Goal: Register for event/course

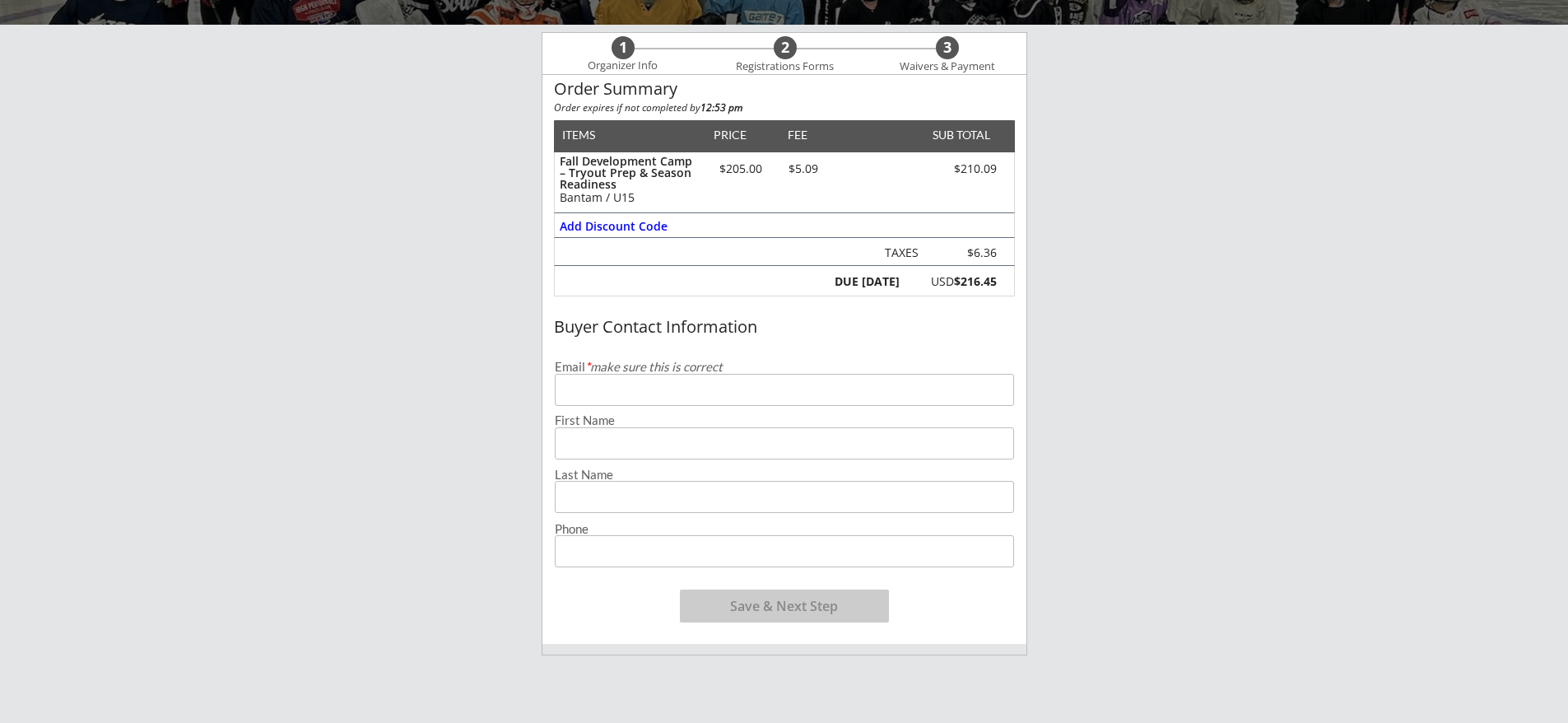
scroll to position [185, 0]
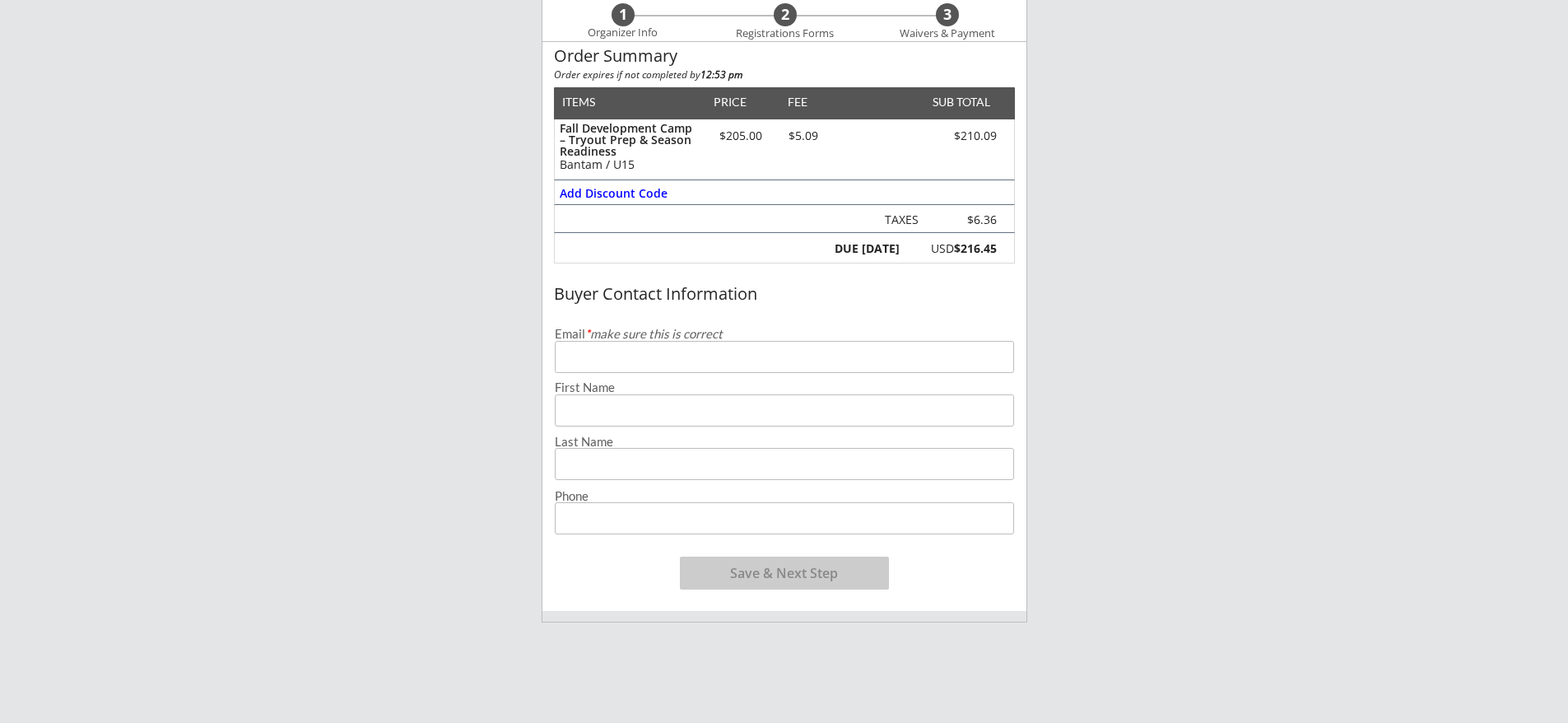
click at [704, 363] on input "email" at bounding box center [785, 357] width 459 height 32
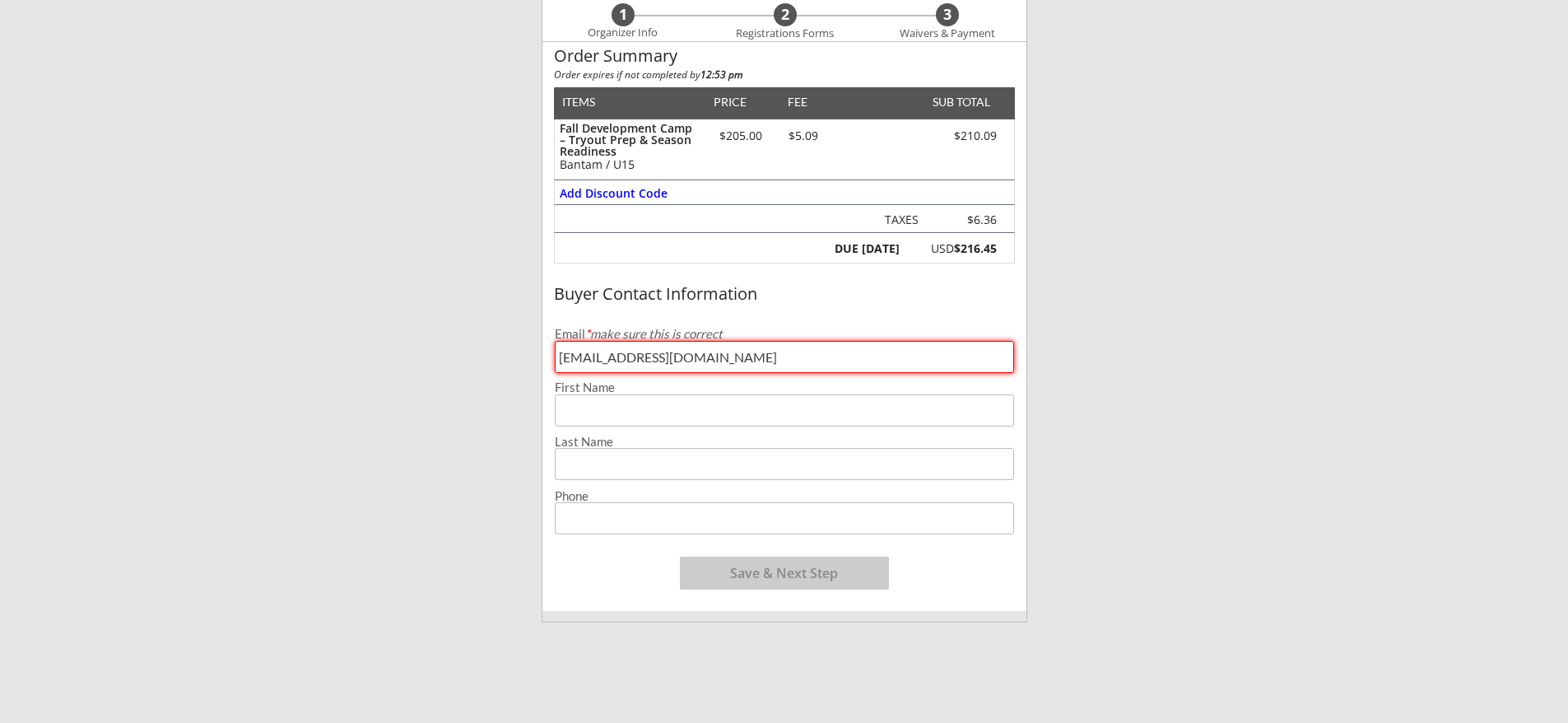
type input "[EMAIL_ADDRESS][DOMAIN_NAME]"
click at [712, 402] on input "input" at bounding box center [785, 411] width 459 height 32
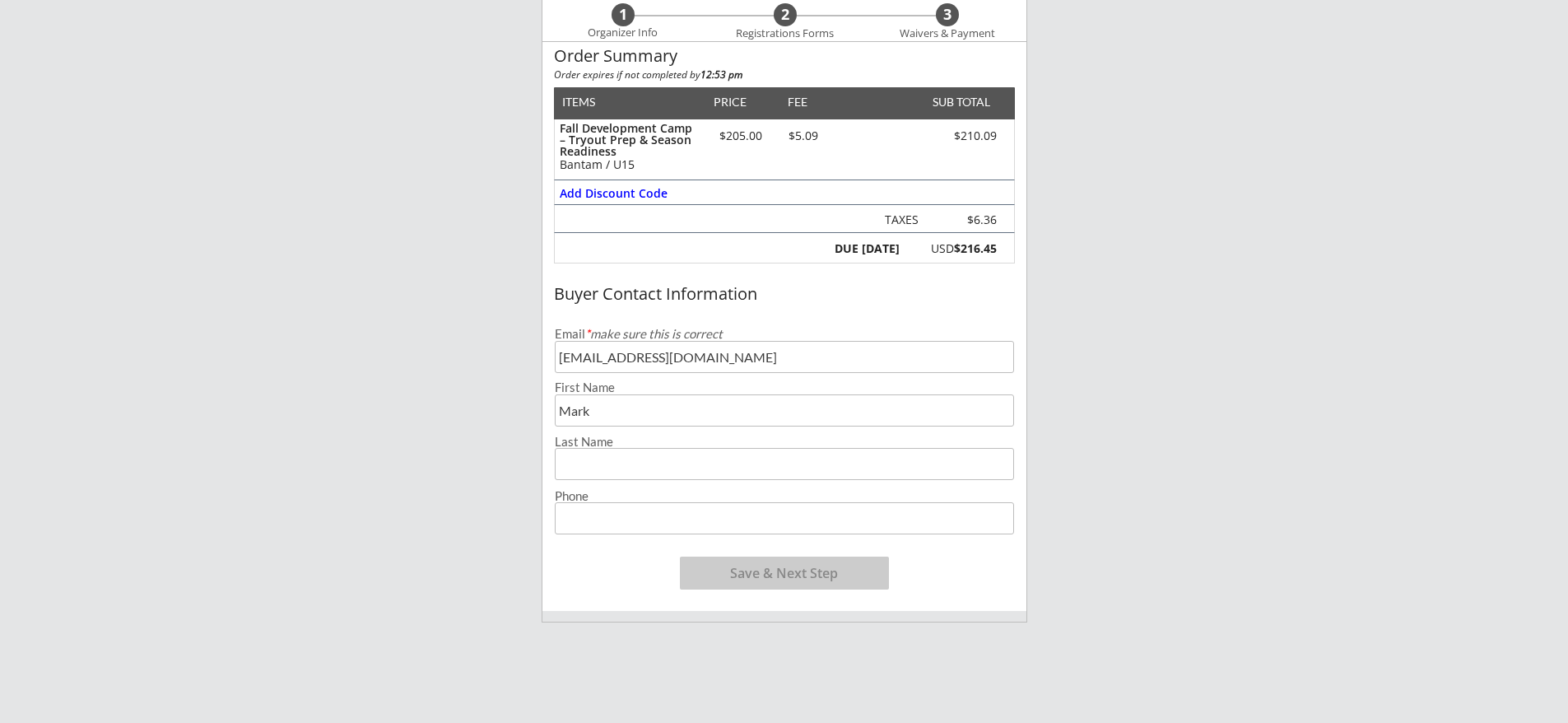
type input "Mark"
type input "[PERSON_NAME]"
type input "[PHONE_NUMBER]"
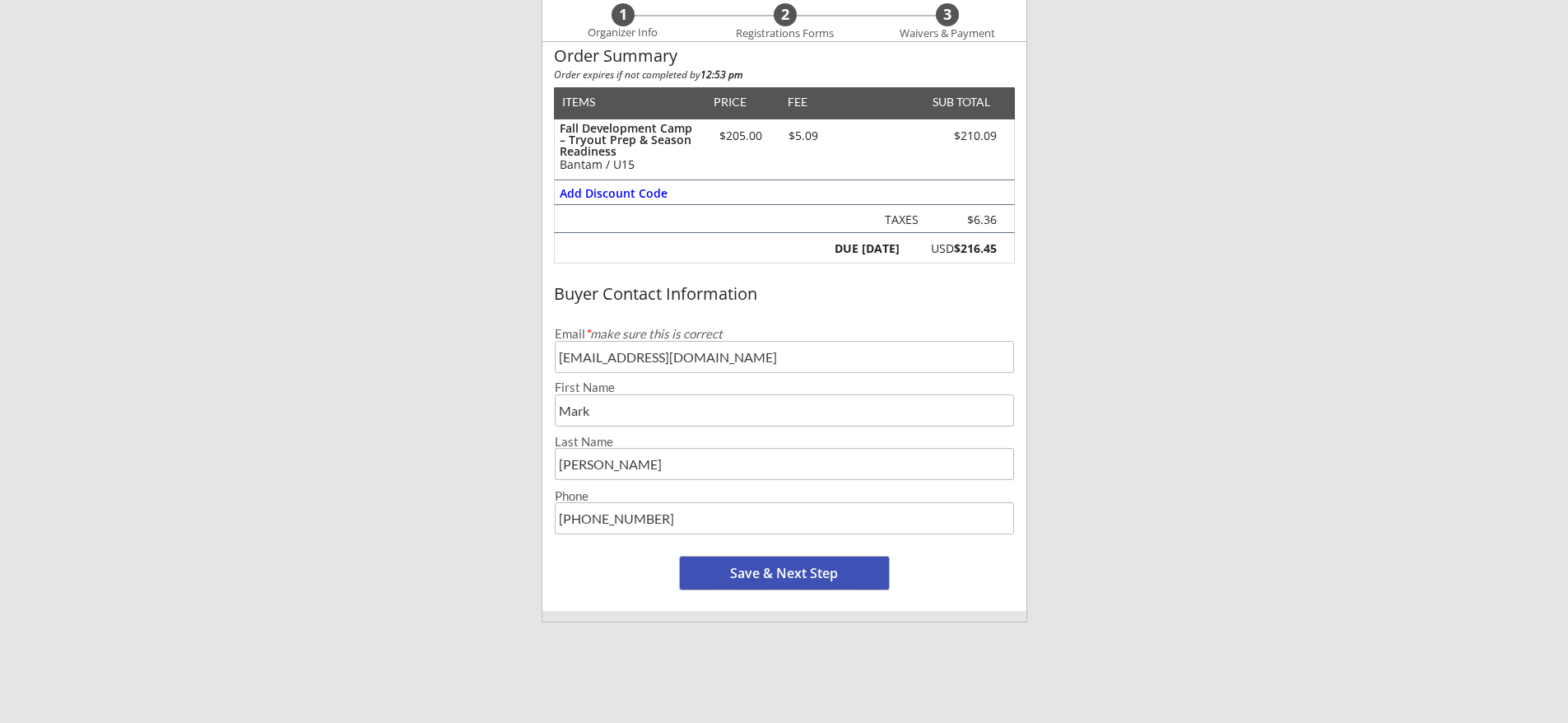
click at [778, 568] on button "Save & Next Step" at bounding box center [784, 573] width 209 height 33
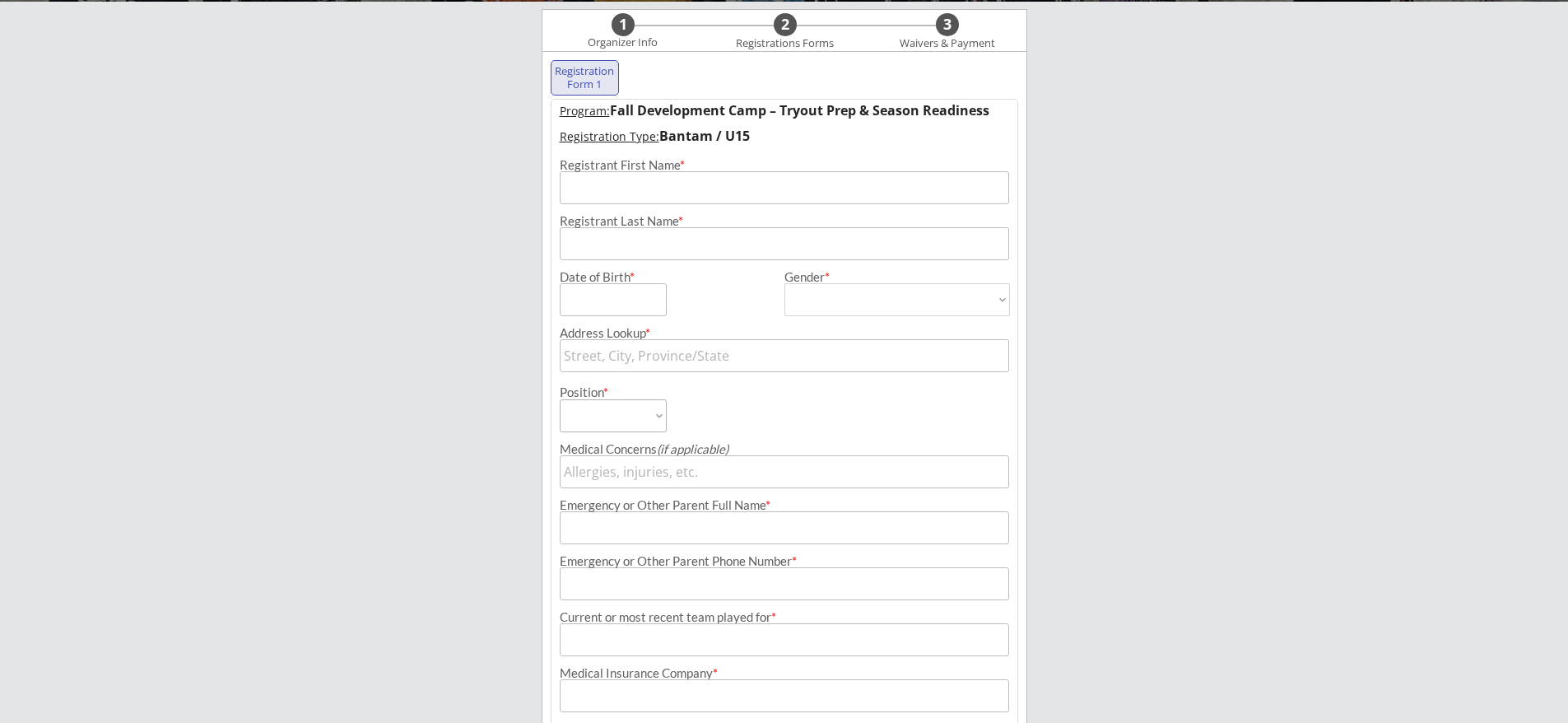
scroll to position [168, 0]
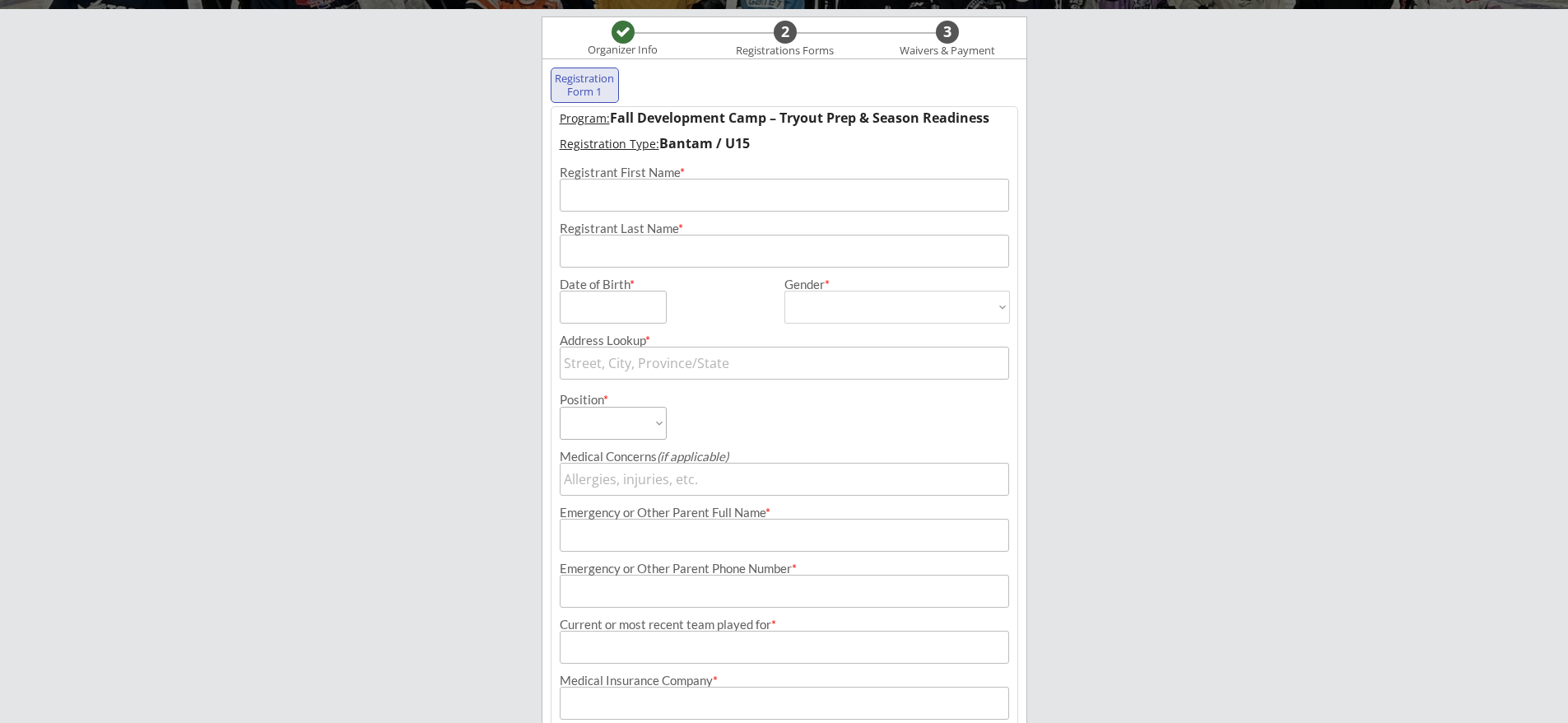
click at [685, 191] on input "input" at bounding box center [784, 195] width 449 height 33
type input "[PERSON_NAME]"
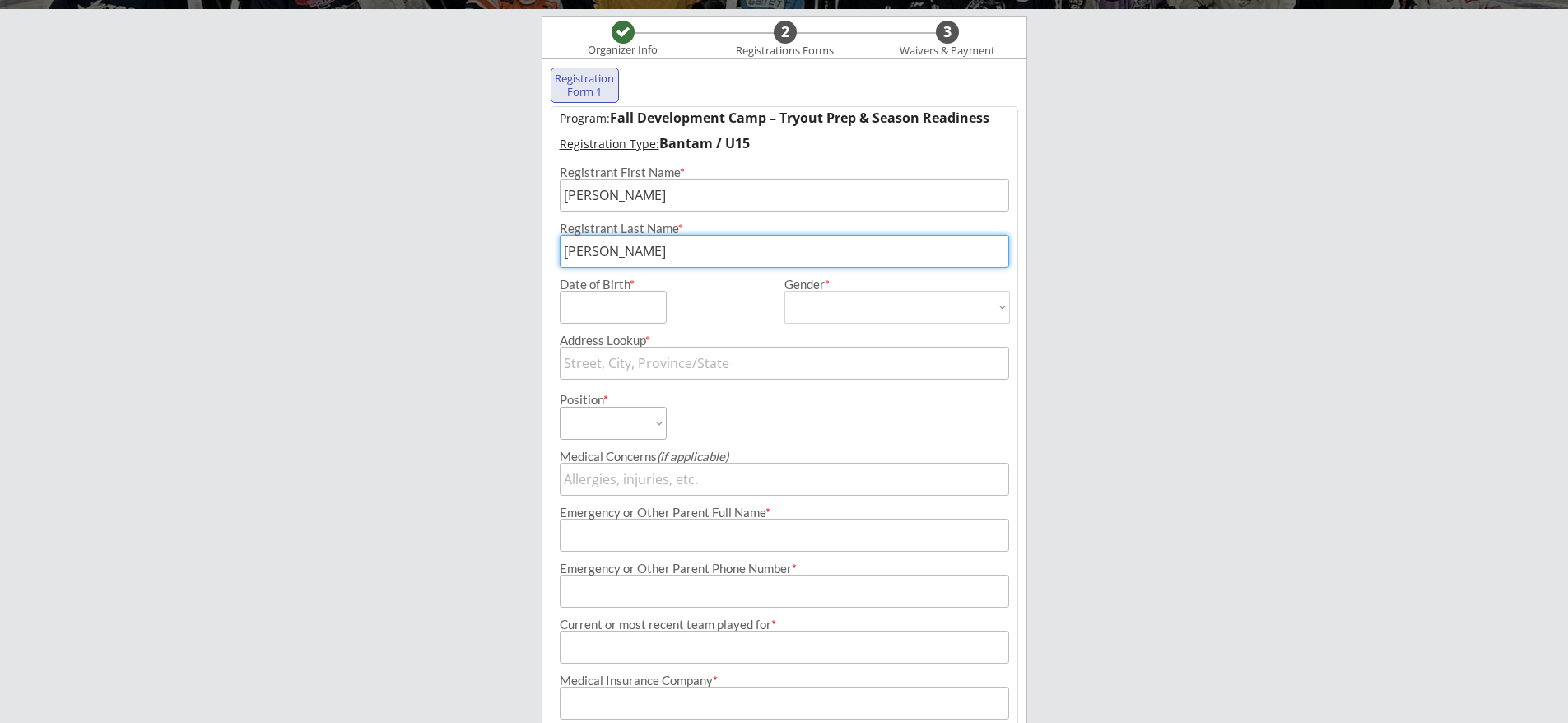
type input "[PERSON_NAME]"
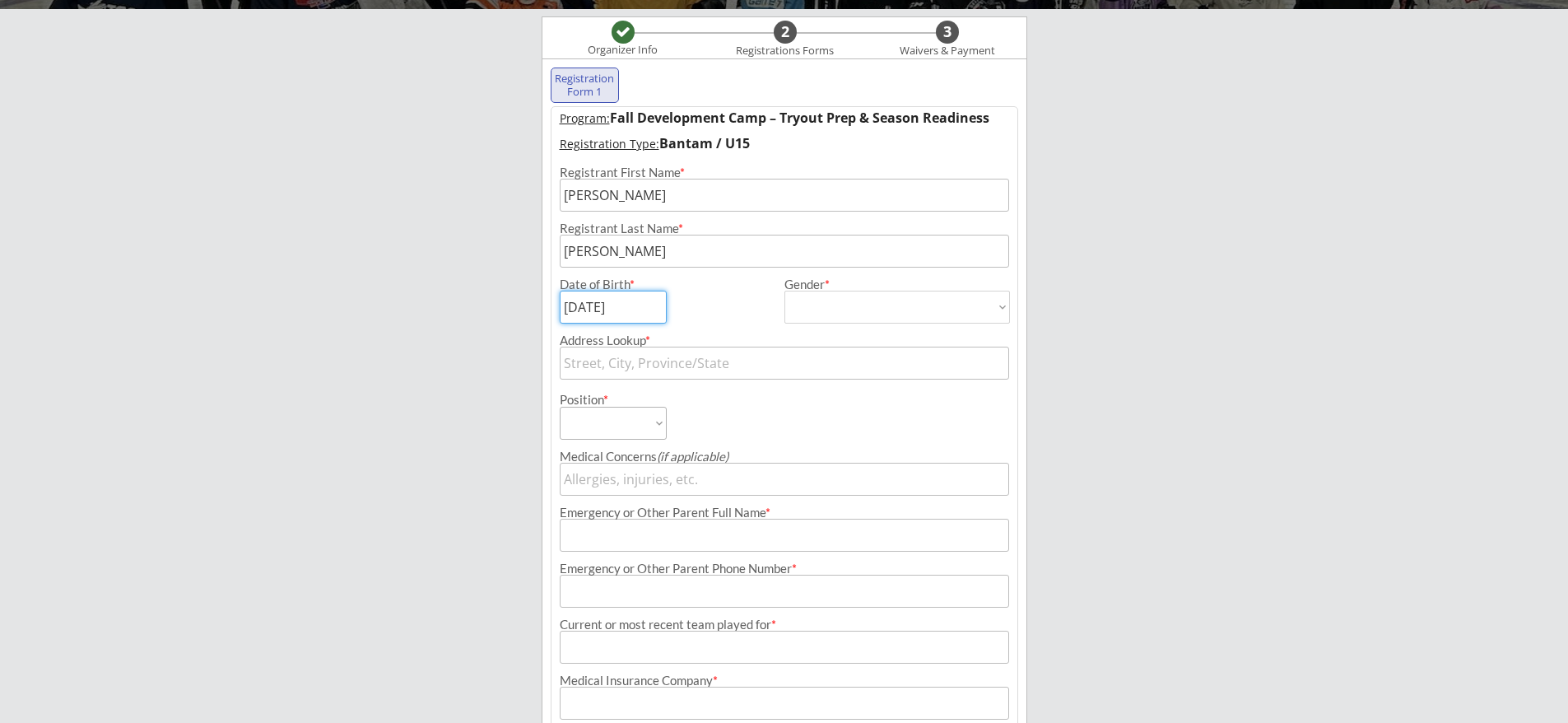
type input "[DATE]"
select select ""[DEMOGRAPHIC_DATA]""
type input "[DEMOGRAPHIC_DATA]"
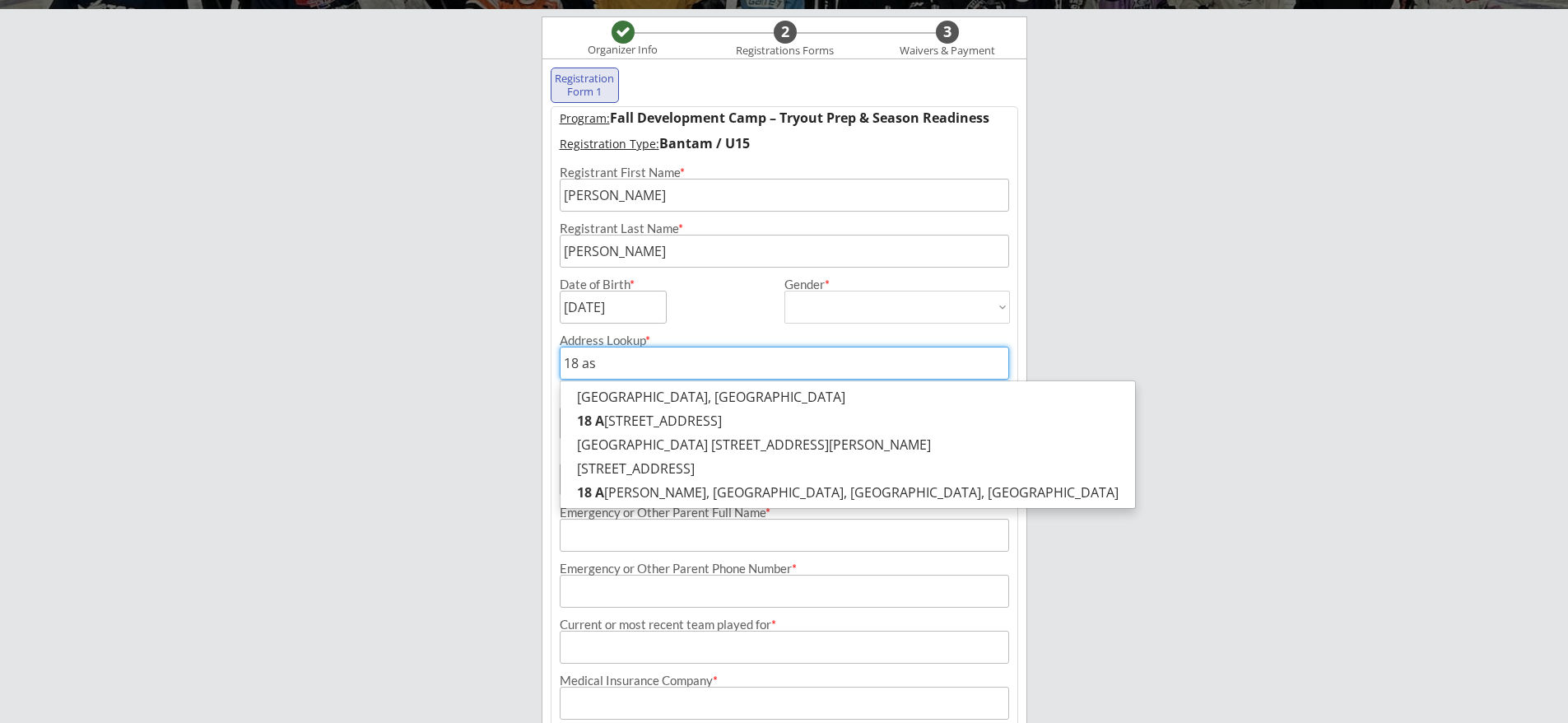
type input "18 asp"
type input "[STREET_ADDRESS][PERSON_NAME]"
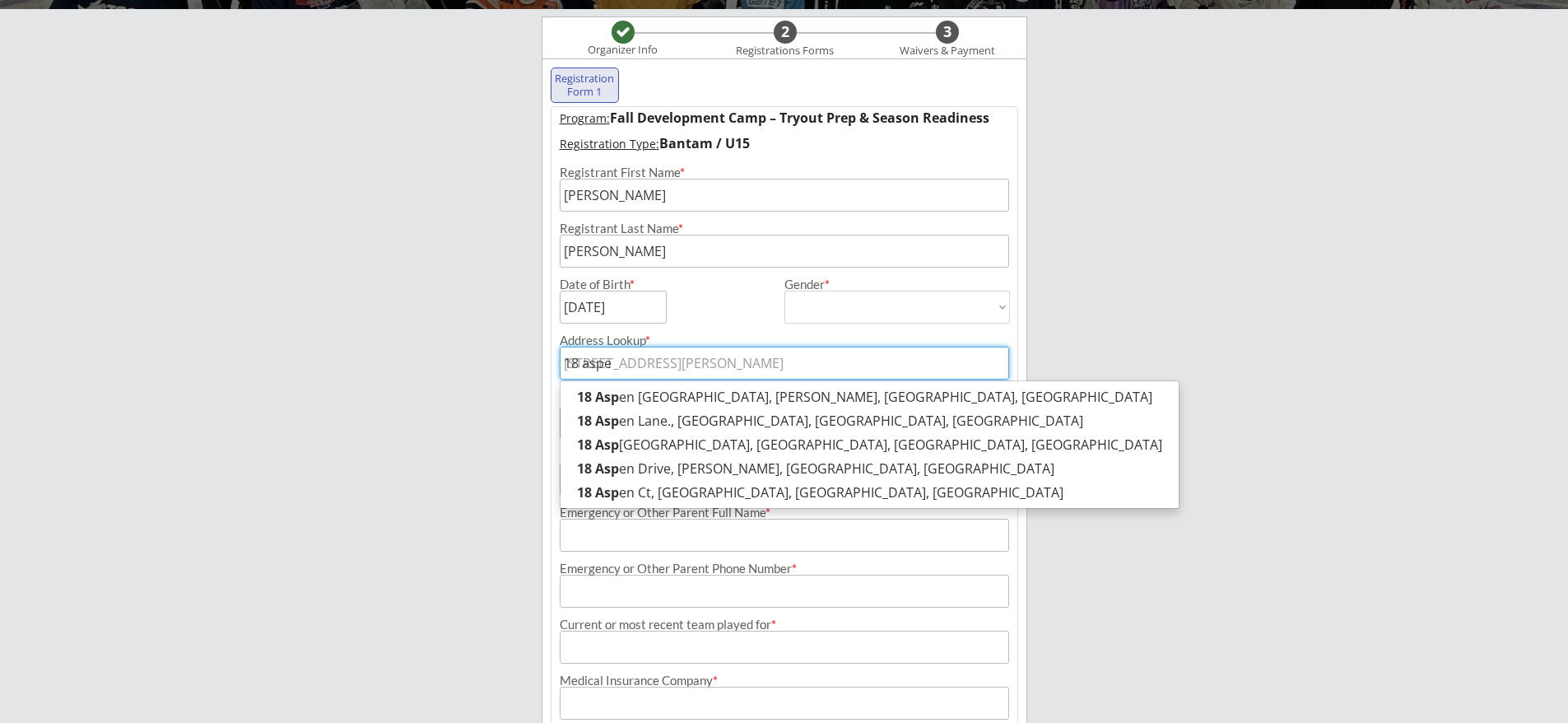
type input "18 aspen"
type input "18 aspen Ct, Festus, [GEOGRAPHIC_DATA], [GEOGRAPHIC_DATA]"
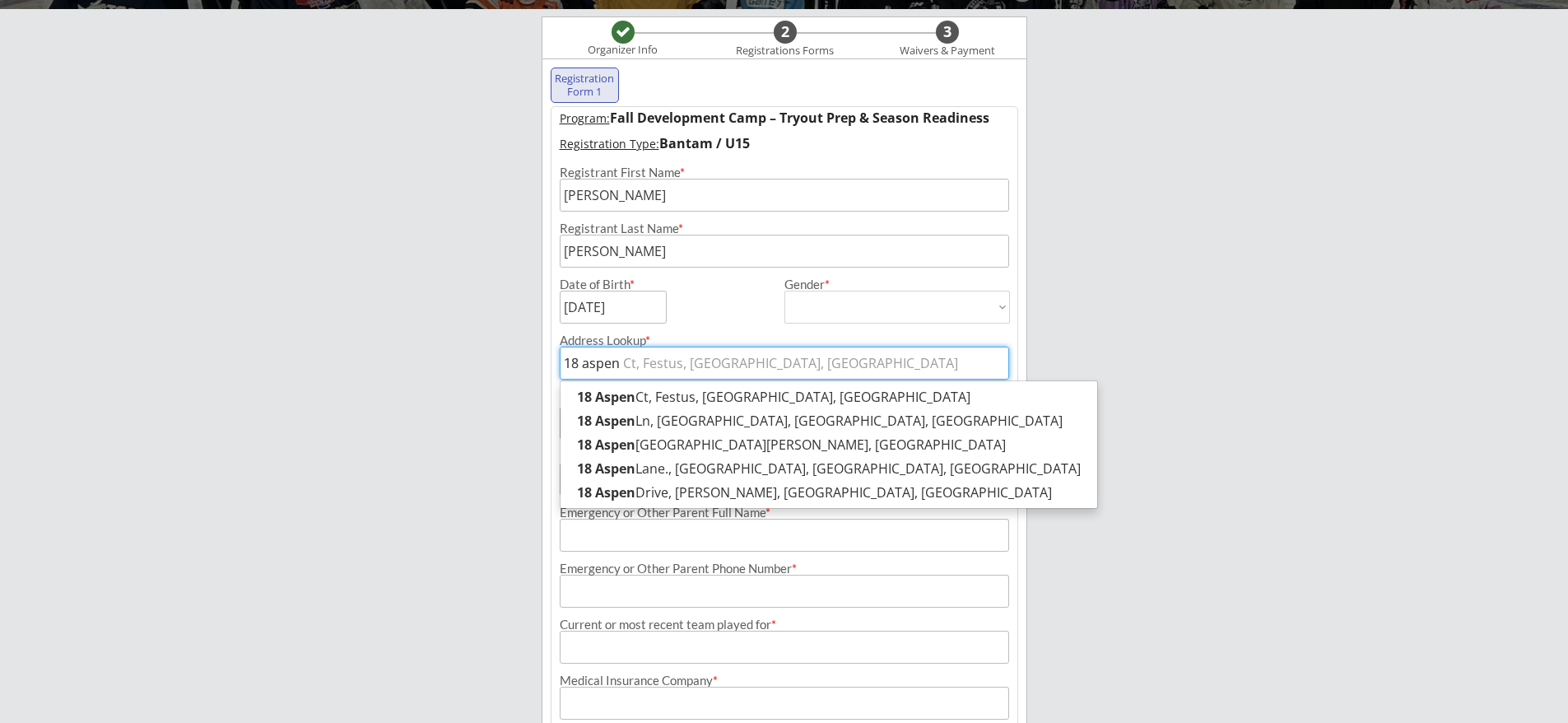
type input "18 aspen"
type input "18 aspen c"
type input "18 aspen ct, Festus, [GEOGRAPHIC_DATA], [GEOGRAPHIC_DATA]"
type input "18 aspen ct,"
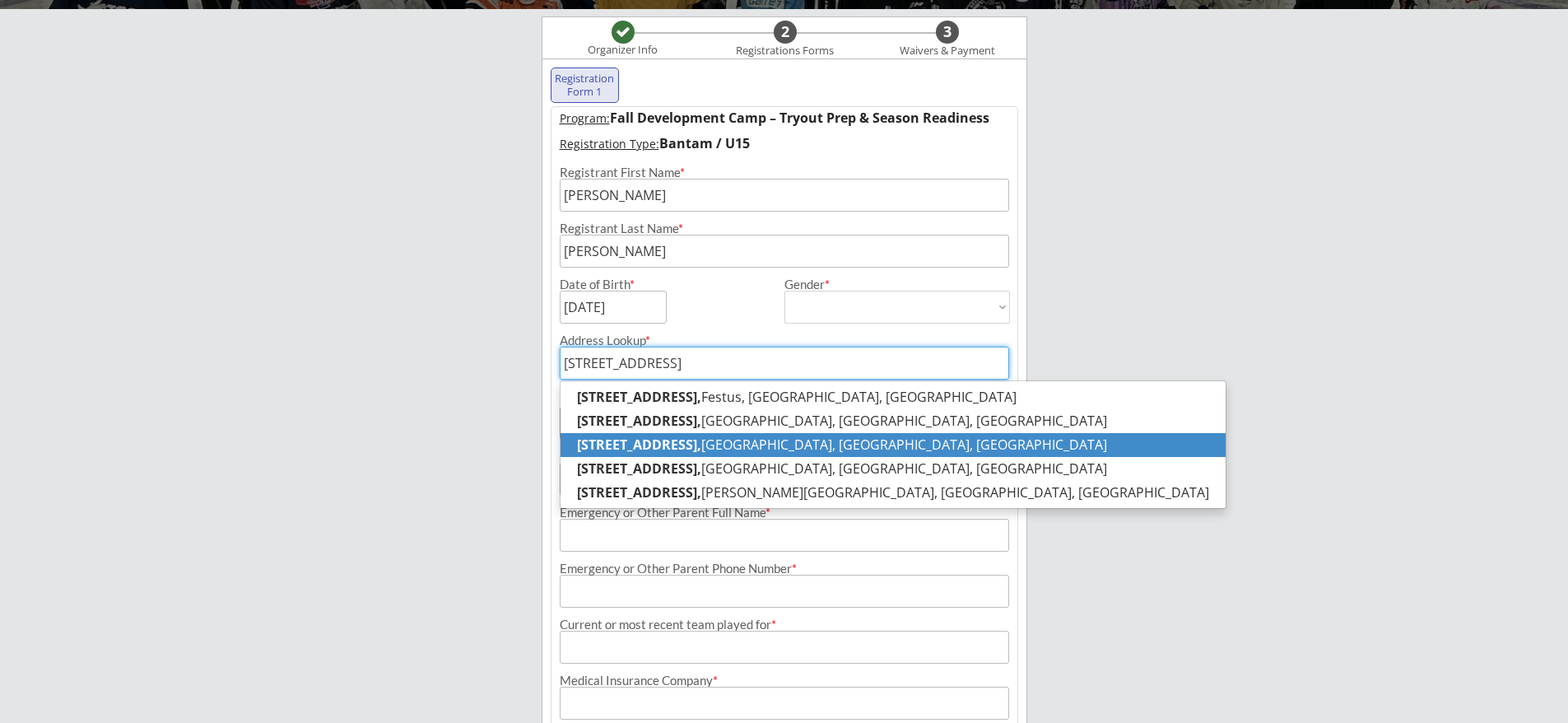
type input "[STREET_ADDRESS]"
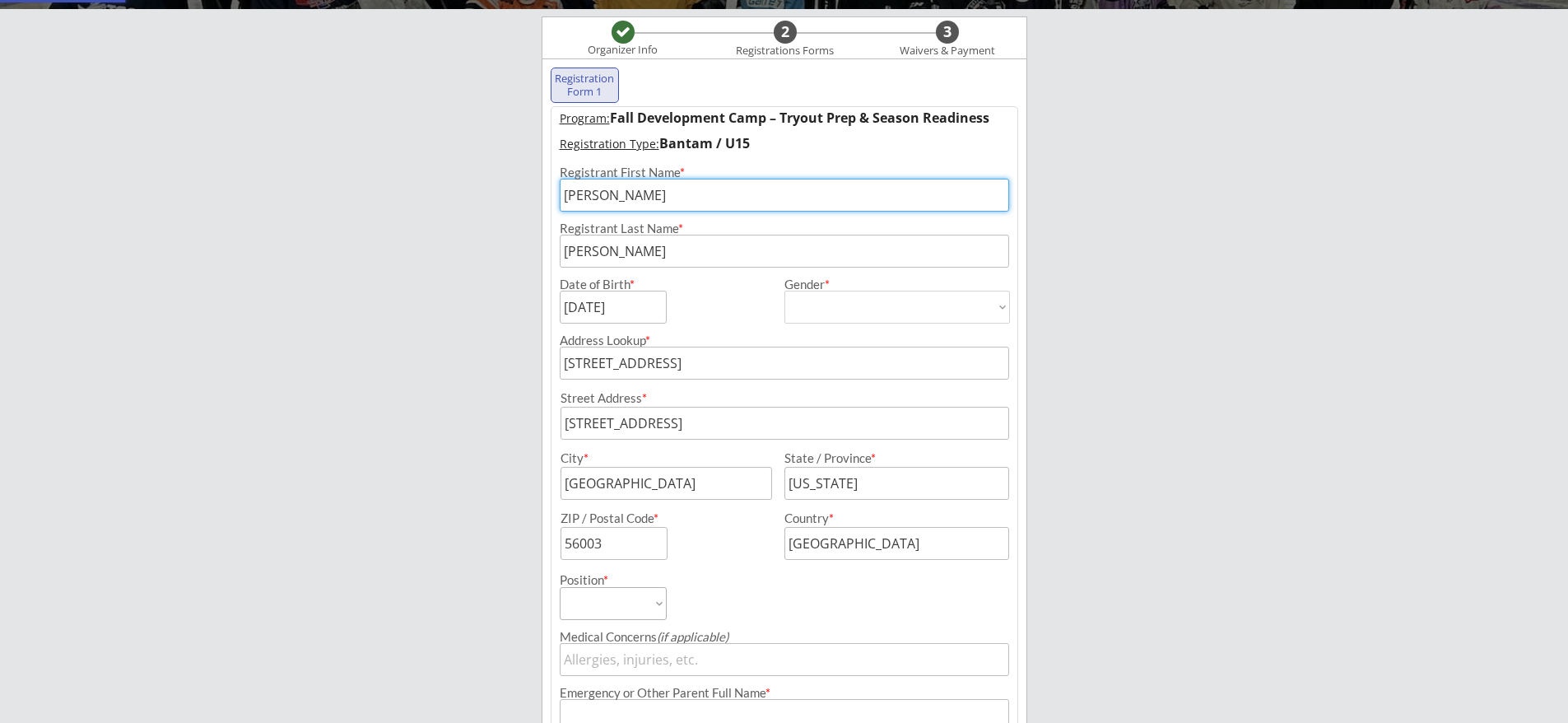
scroll to position [549, 0]
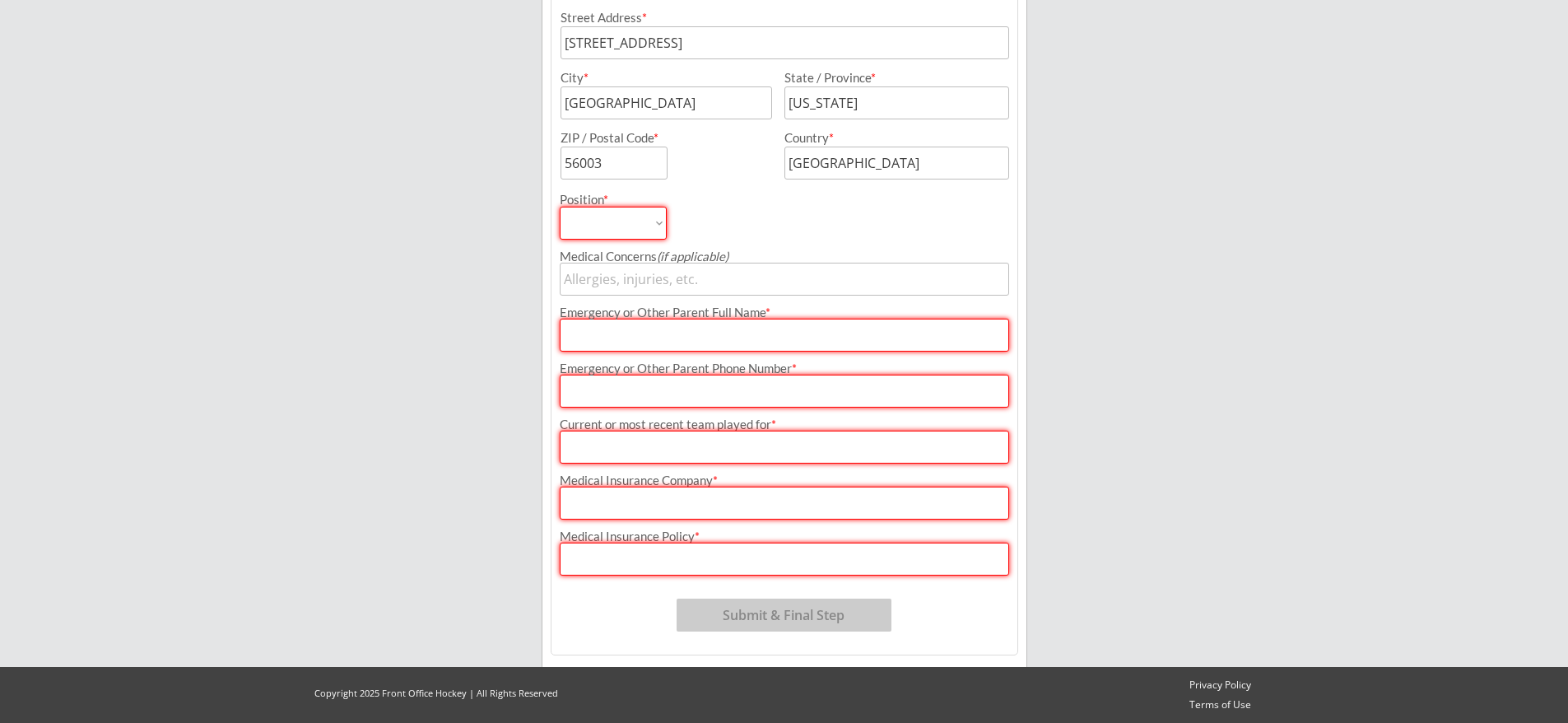
click at [636, 219] on select "Forward Defense Goalie" at bounding box center [612, 223] width 107 height 33
select select ""Forward""
click at [559, 207] on select "Forward Defense Goalie" at bounding box center [612, 223] width 107 height 33
click at [652, 282] on input "input" at bounding box center [784, 279] width 449 height 33
type input "NONE"
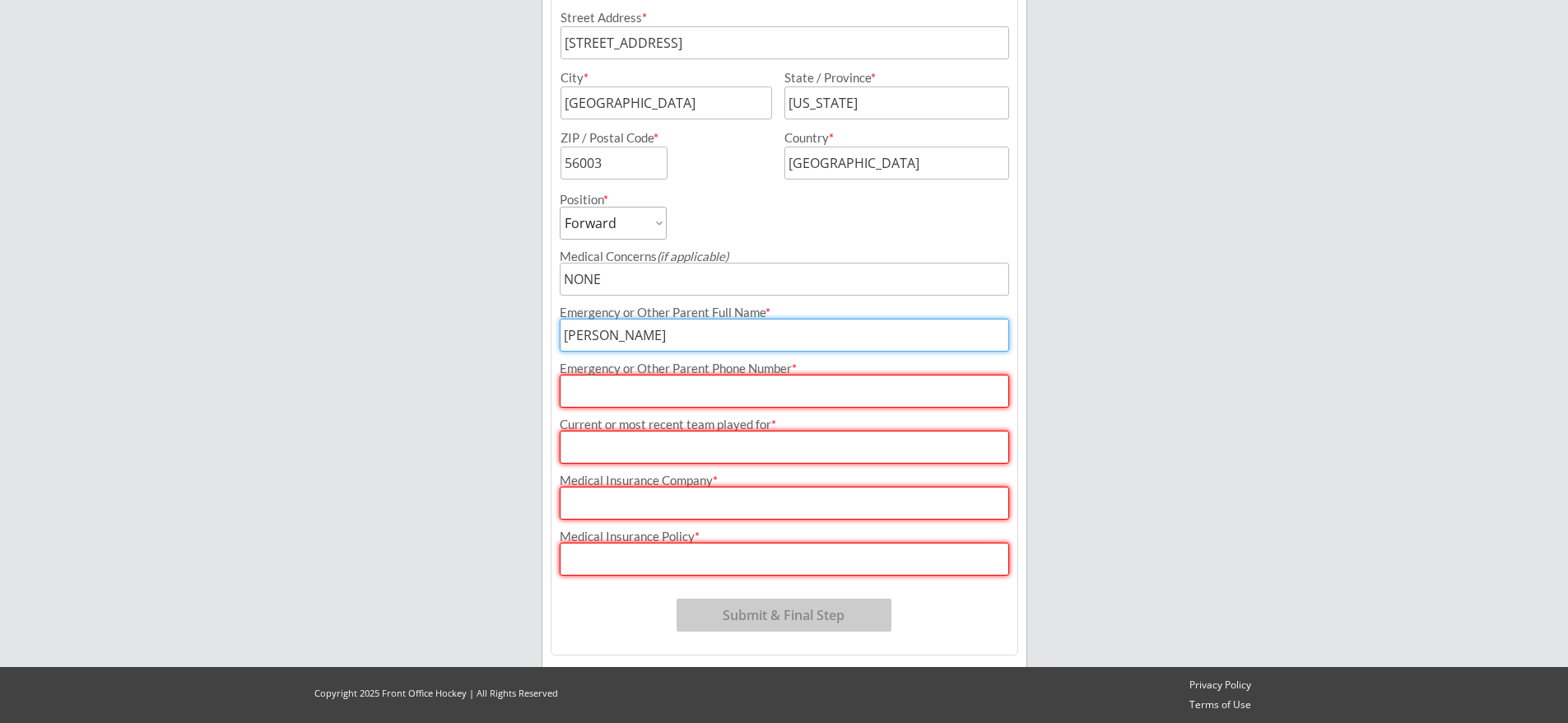
type input "[PERSON_NAME]"
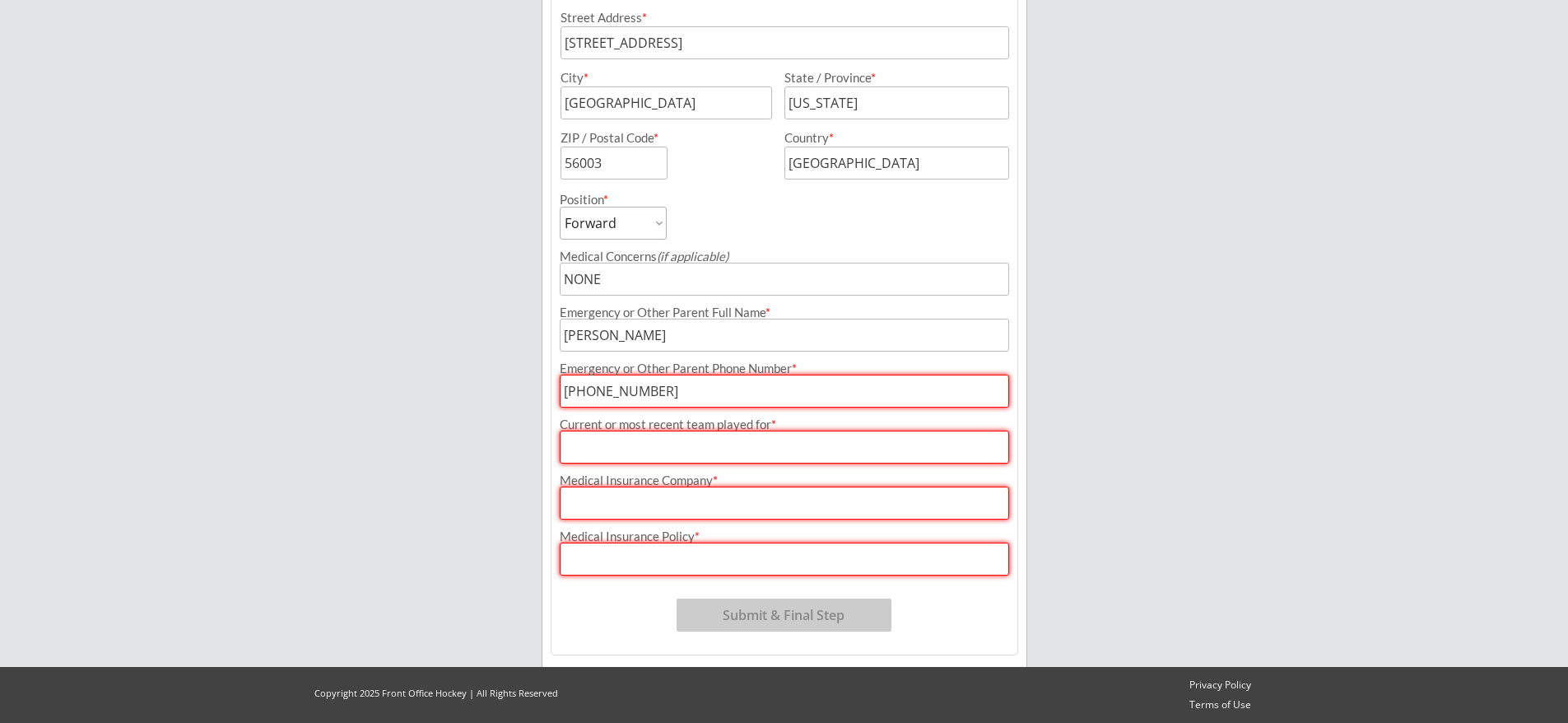
type input "[PHONE_NUMBER]"
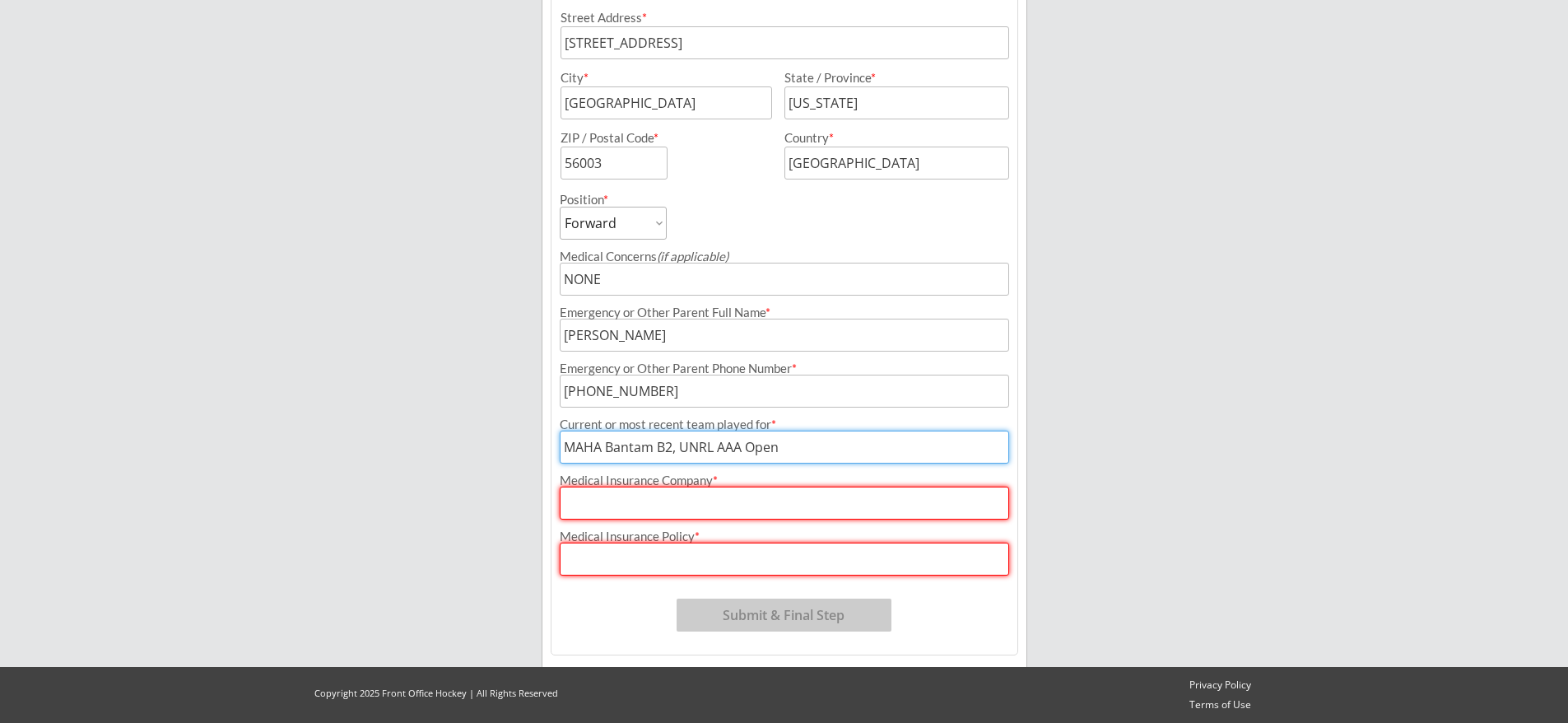
type input "MAHA Bantam B2, UNRL AAA Open"
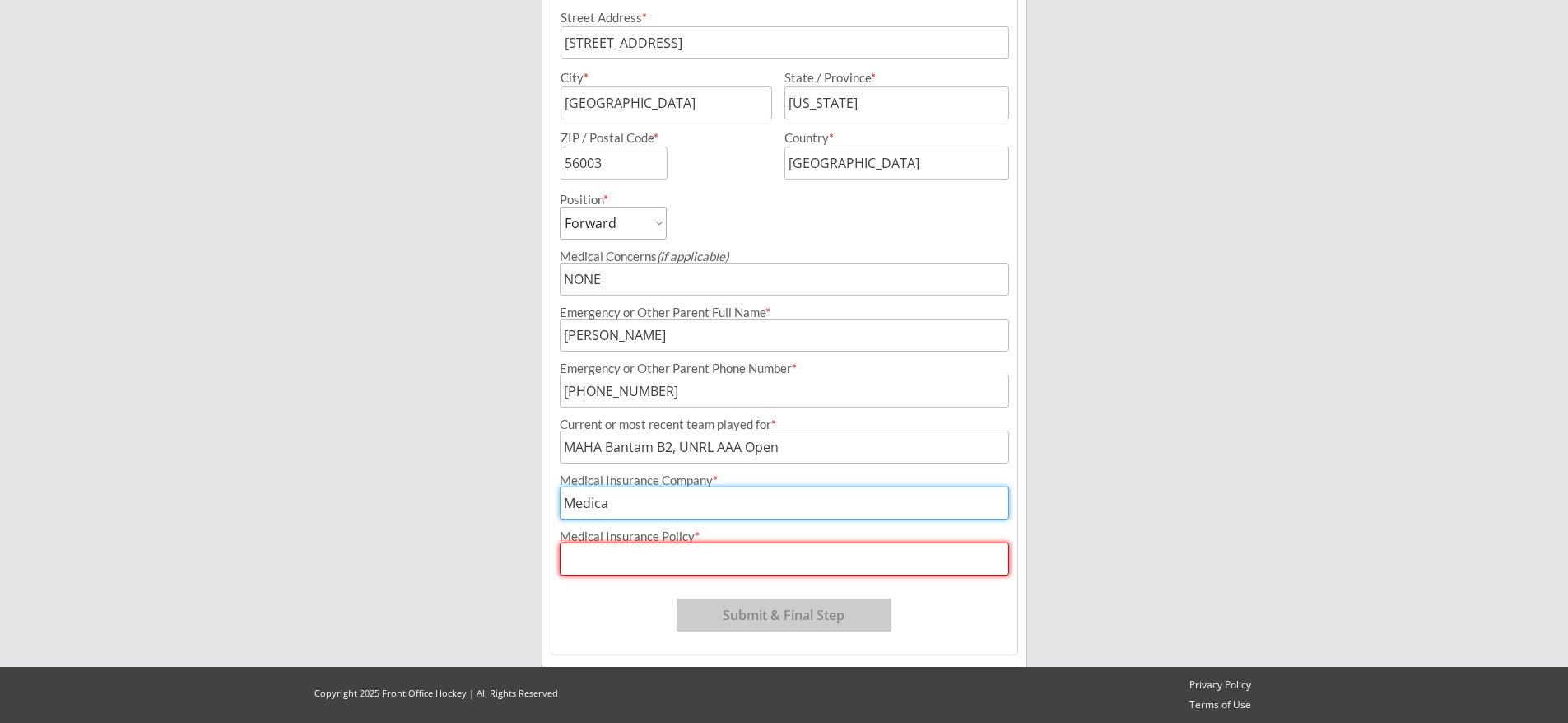
type input "Medica"
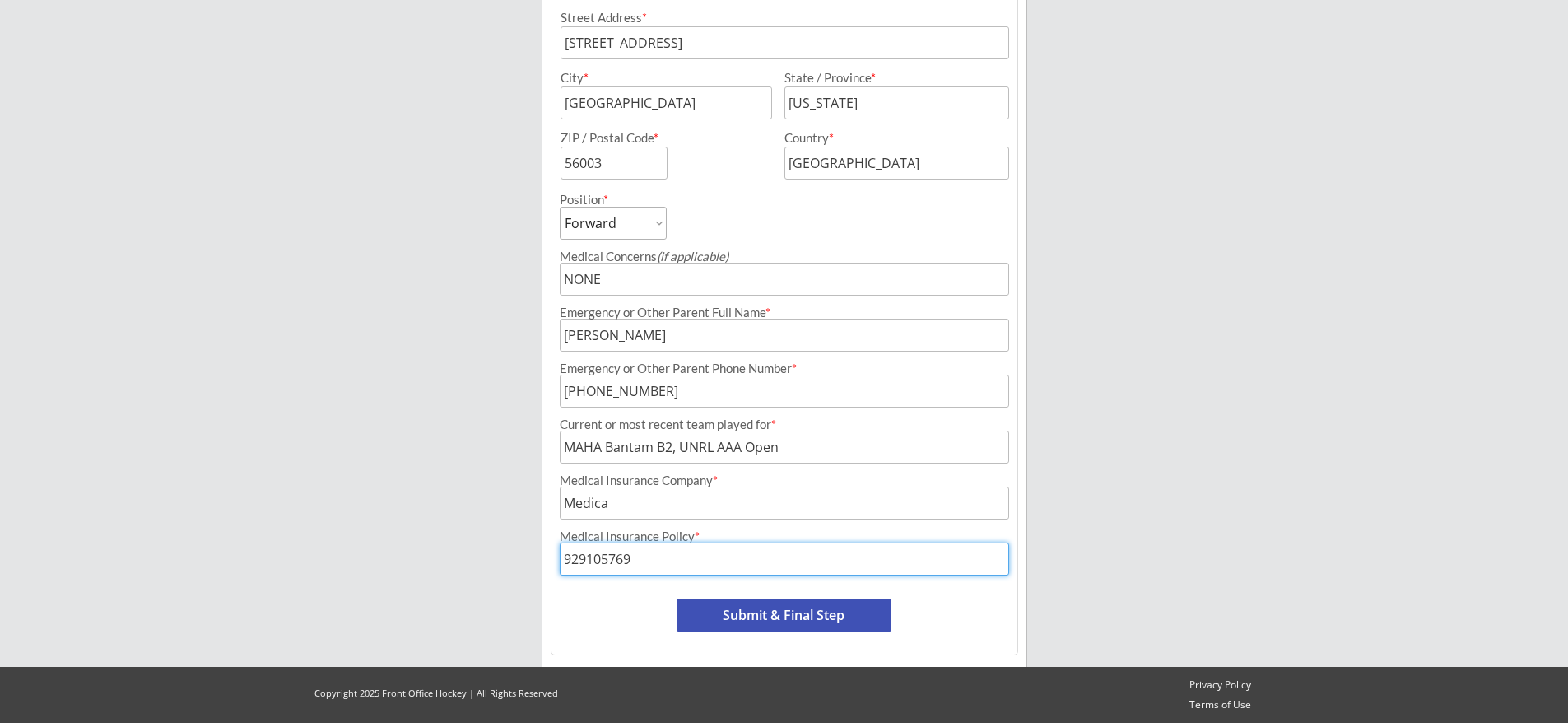
type input "929105769"
click at [791, 620] on button "Submit & Final Step" at bounding box center [784, 615] width 215 height 33
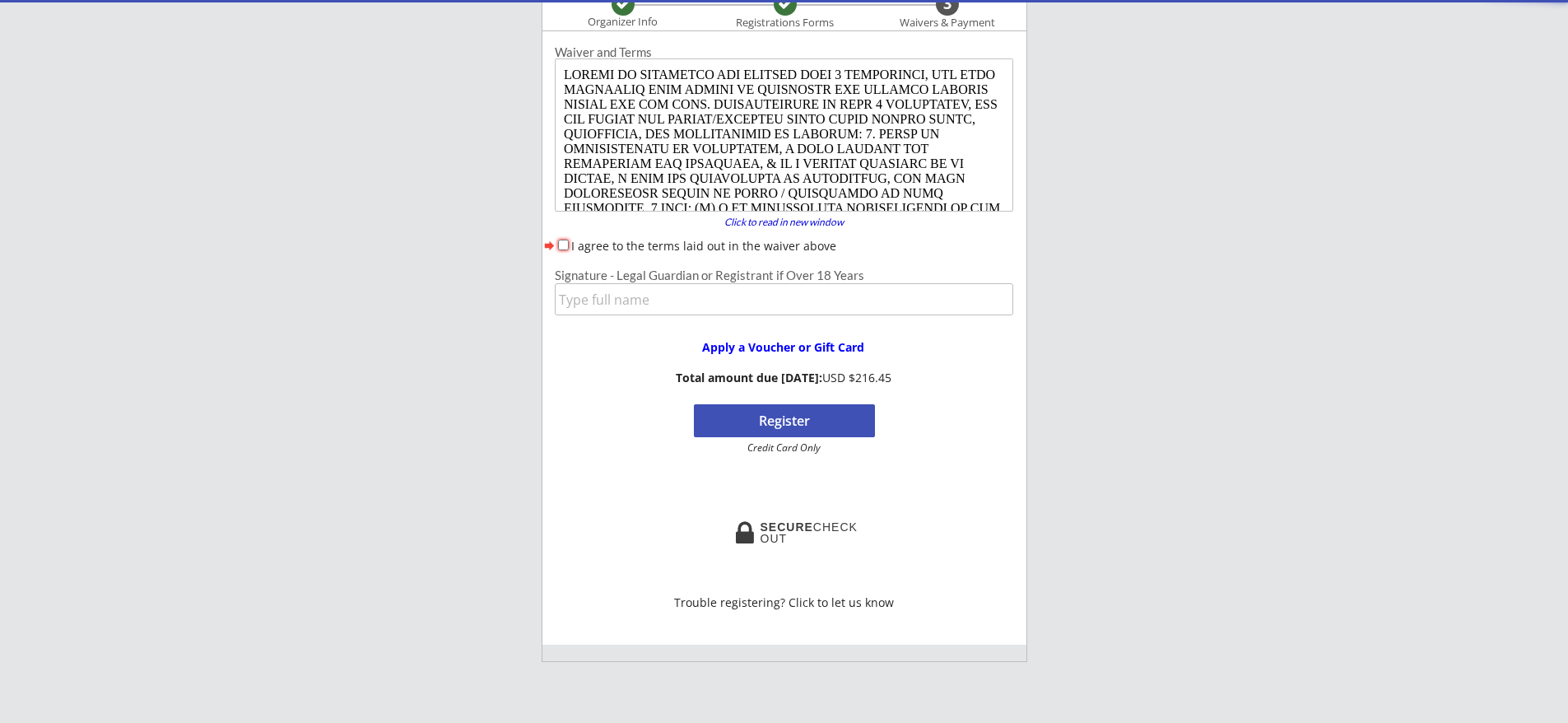
scroll to position [185, 0]
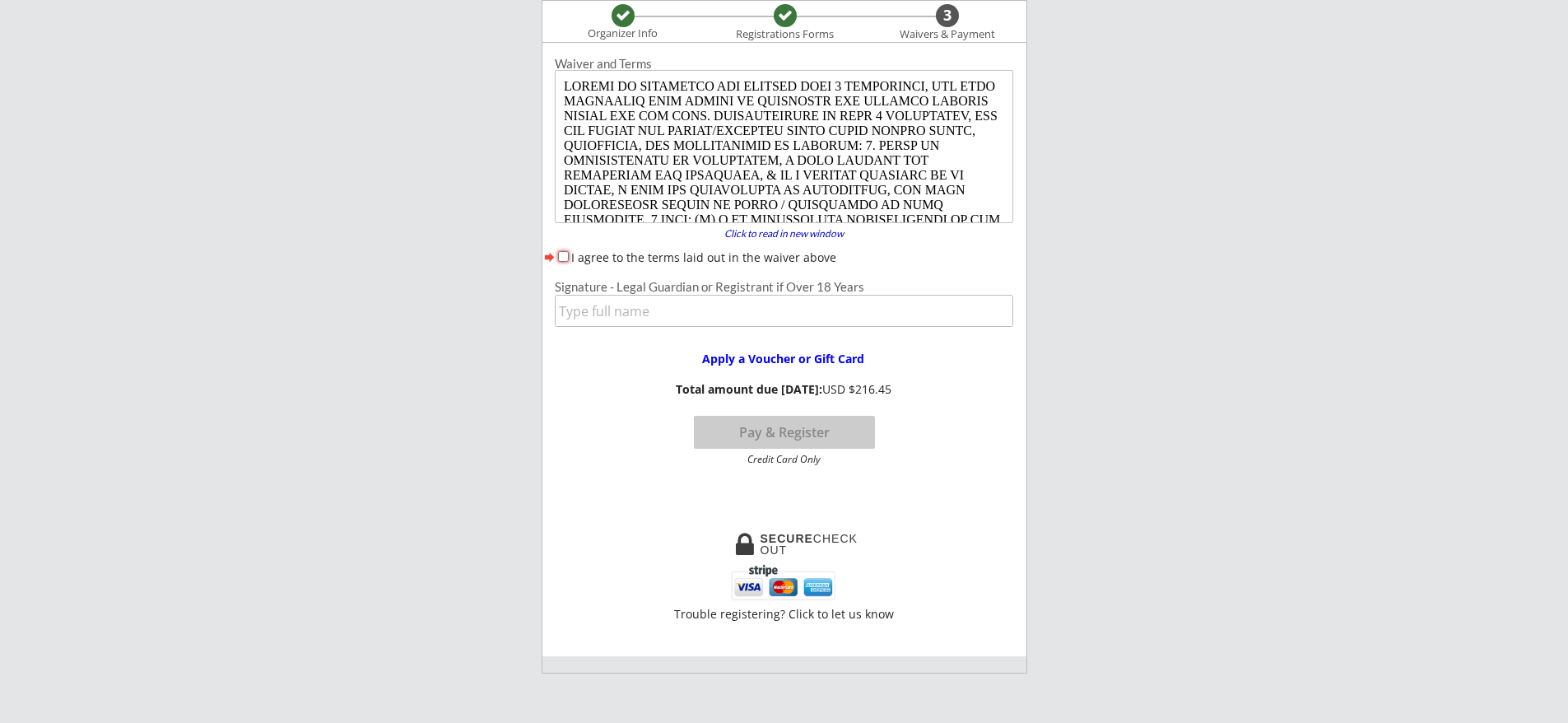
click at [566, 257] on input "I agree to the terms laid out in the waiver above" at bounding box center [563, 256] width 11 height 11
checkbox input "true"
click at [655, 316] on input "input" at bounding box center [784, 311] width 459 height 32
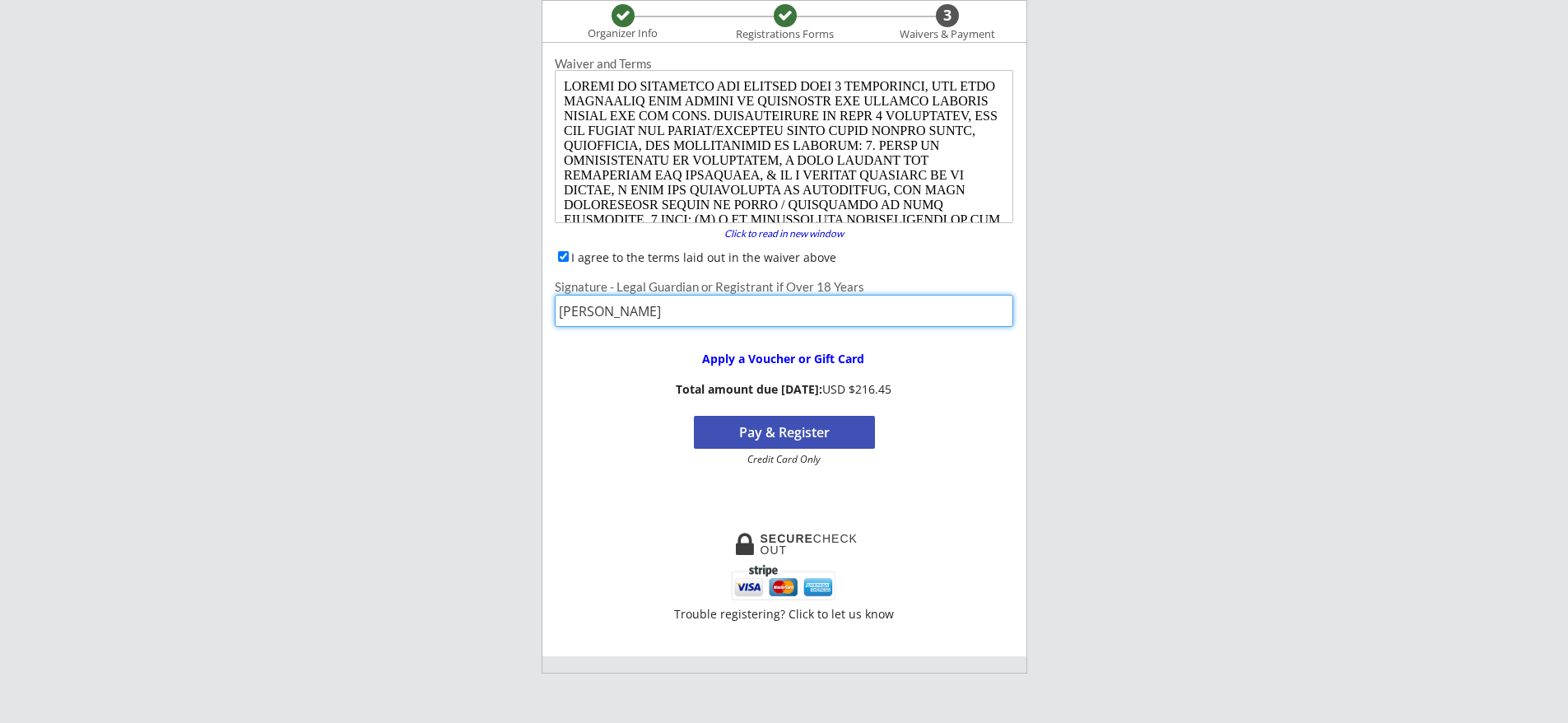
type input "[PERSON_NAME]"
click at [790, 432] on button "Pay & Register" at bounding box center [784, 432] width 181 height 33
